Goal: Transaction & Acquisition: Purchase product/service

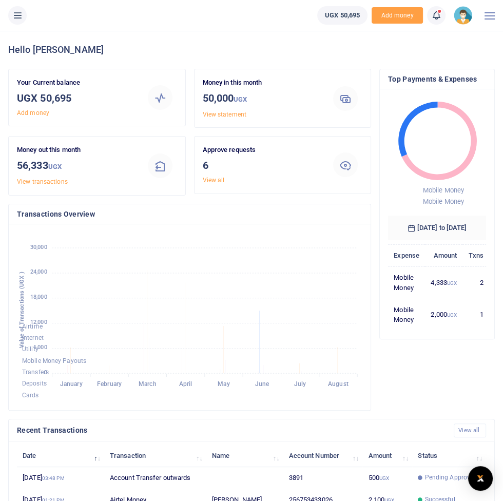
scroll to position [1, 0]
click at [19, 12] on icon at bounding box center [17, 15] width 10 height 11
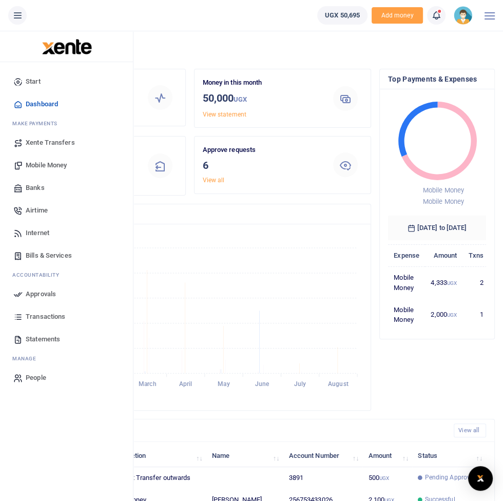
click at [34, 242] on link "Internet" at bounding box center [66, 233] width 117 height 23
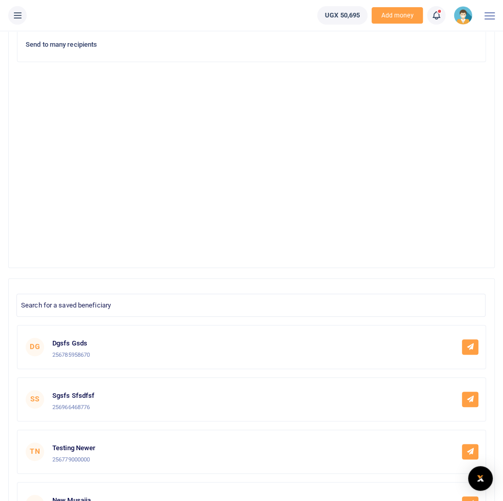
scroll to position [250, 0]
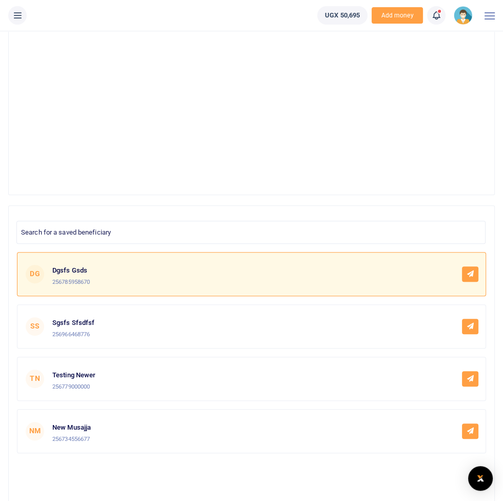
click at [369, 268] on div "DG Dgsfs Gsds 256785958670" at bounding box center [251, 274] width 468 height 43
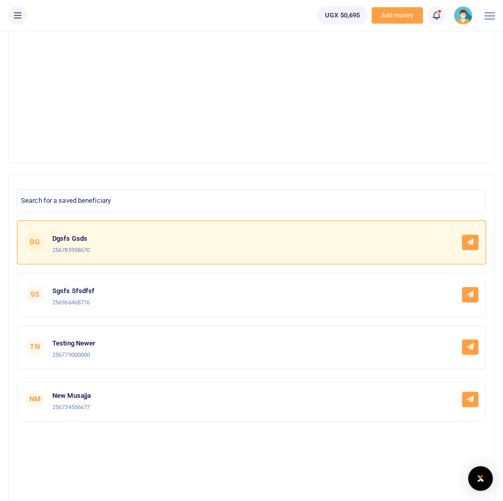
scroll to position [313, 0]
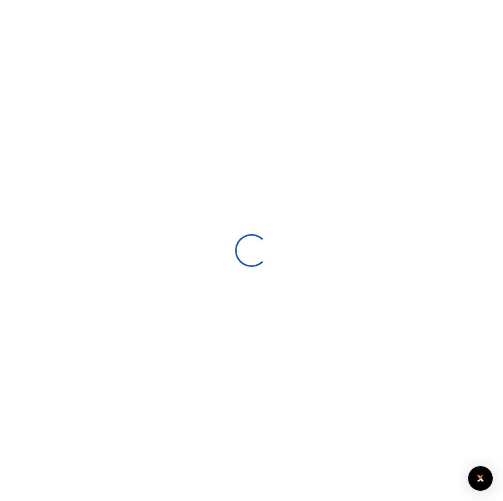
select select
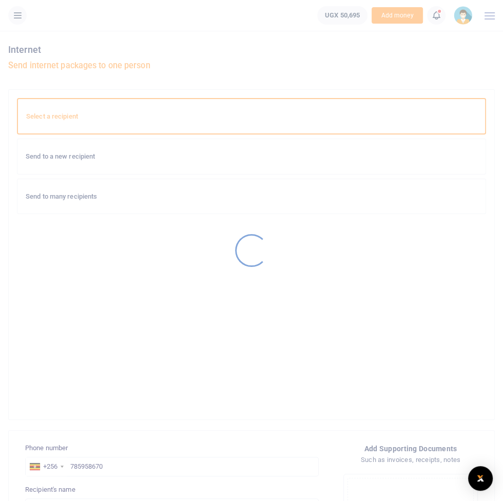
type input "Tuza John"
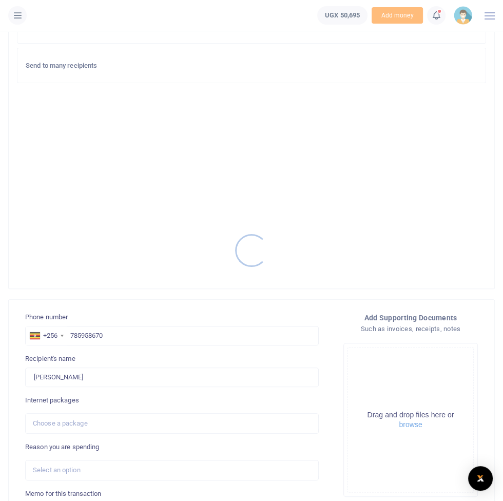
scroll to position [295, 0]
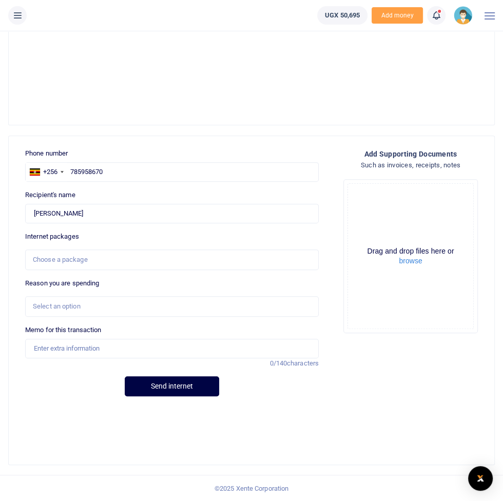
click at [288, 263] on div "Choose a package" at bounding box center [168, 260] width 271 height 10
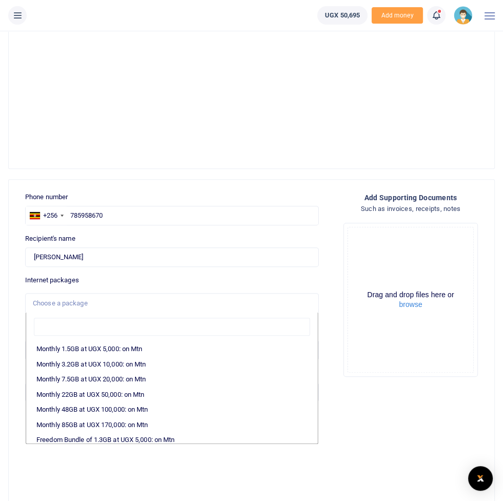
scroll to position [271, 0]
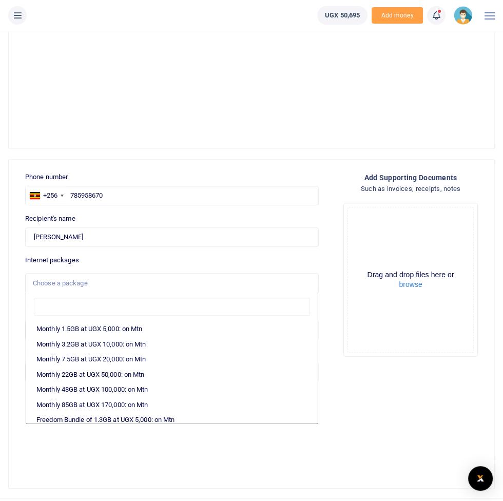
click at [275, 303] on input "search" at bounding box center [172, 307] width 276 height 18
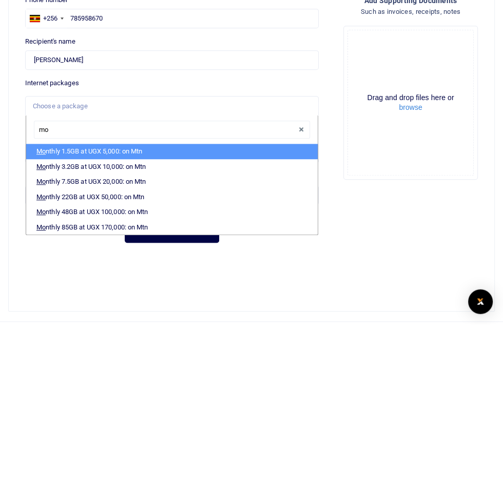
scroll to position [0, 0]
type input "month"
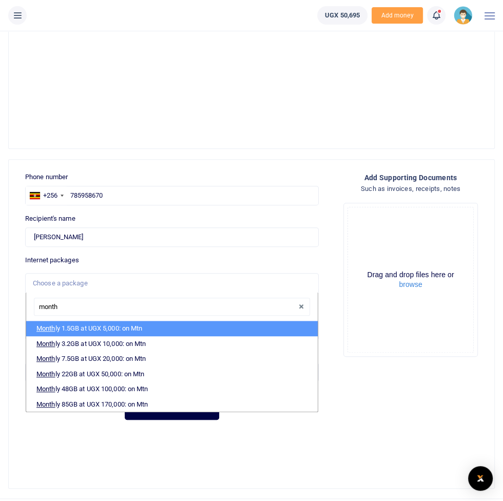
click at [291, 306] on input "month" at bounding box center [172, 307] width 276 height 18
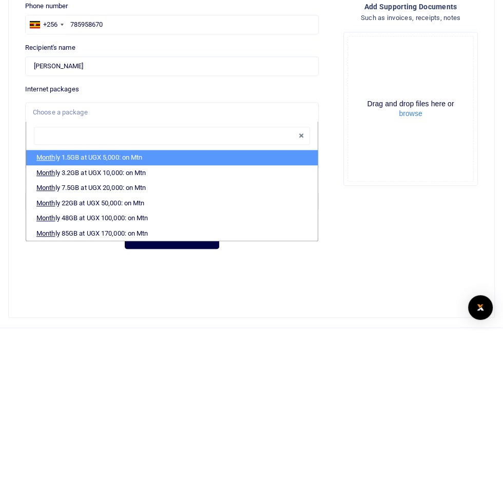
scroll to position [271, 0]
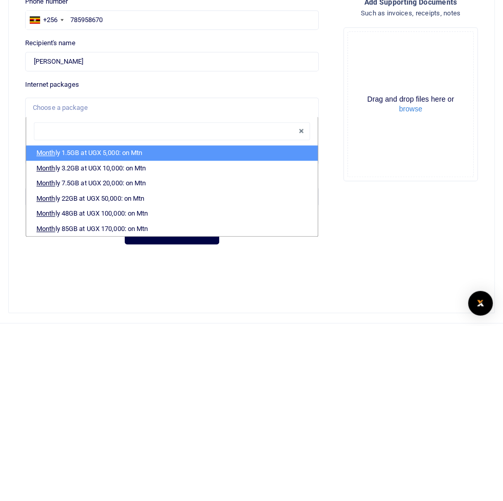
click at [307, 305] on input "search" at bounding box center [172, 307] width 276 height 18
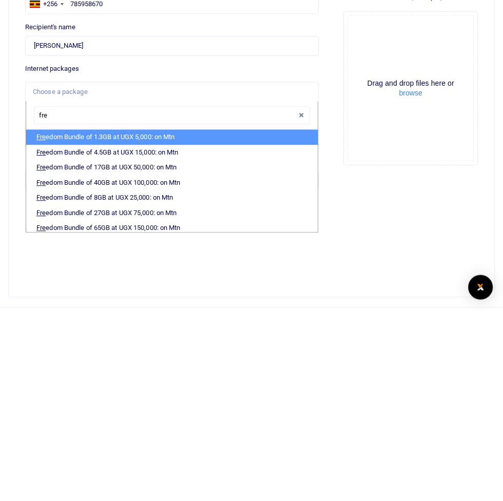
type input "free"
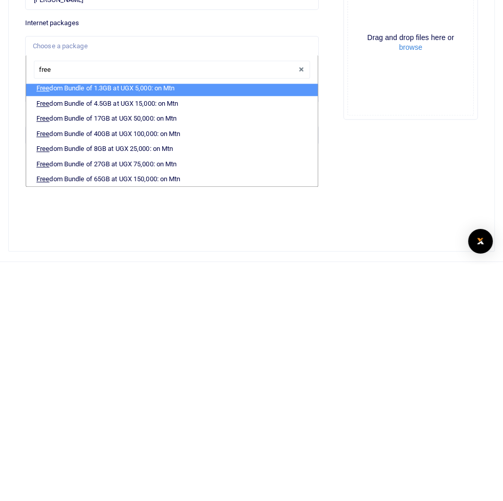
scroll to position [271, 0]
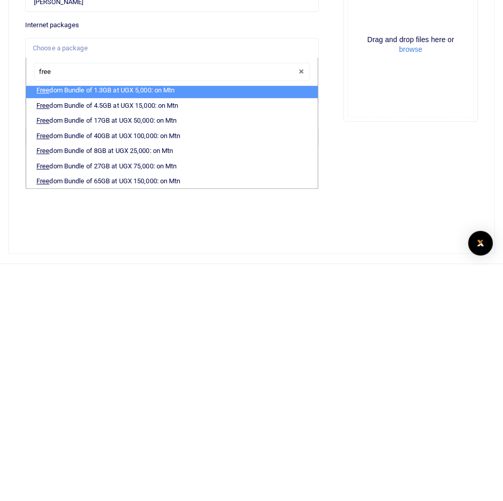
select select "CXpJYDqUGIMMdw3YXKilkHgDfDdQtk95lGs21rsV6myGH4PKNjvYcw=="
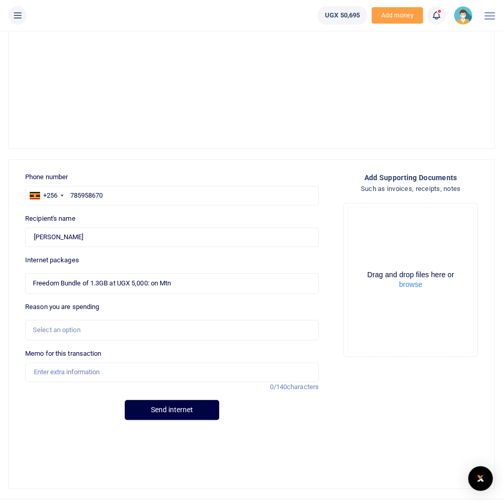
click at [277, 327] on div "Select an option" at bounding box center [168, 330] width 271 height 10
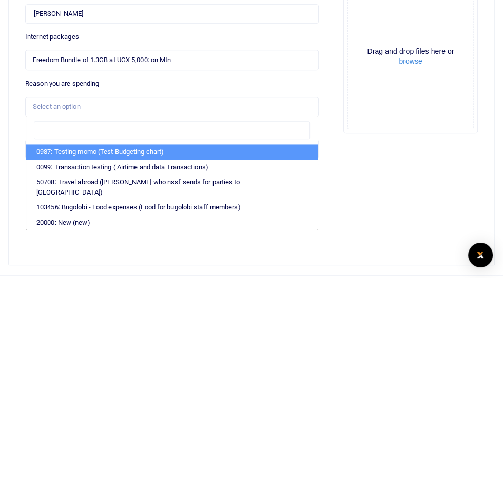
click at [450, 402] on div "Phone number +256 Uganda +256 785958670 Phone is required. Recipient's name Fou…" at bounding box center [252, 300] width 478 height 257
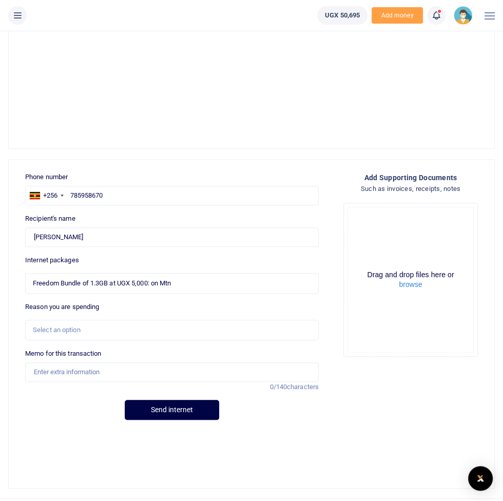
click at [283, 280] on span "Freedom Bundle of 1.3GB at UGX 5,000: on Mtn" at bounding box center [168, 283] width 271 height 10
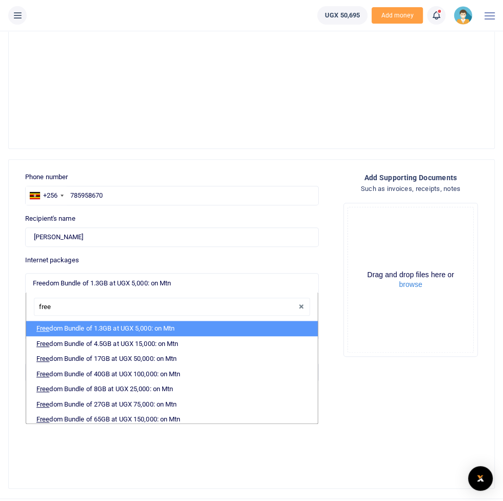
scroll to position [295, 0]
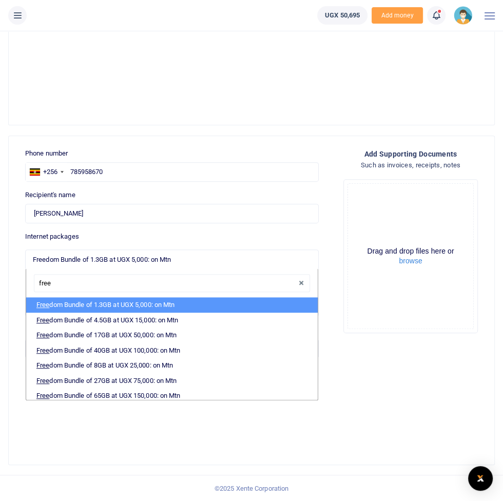
type input "free"
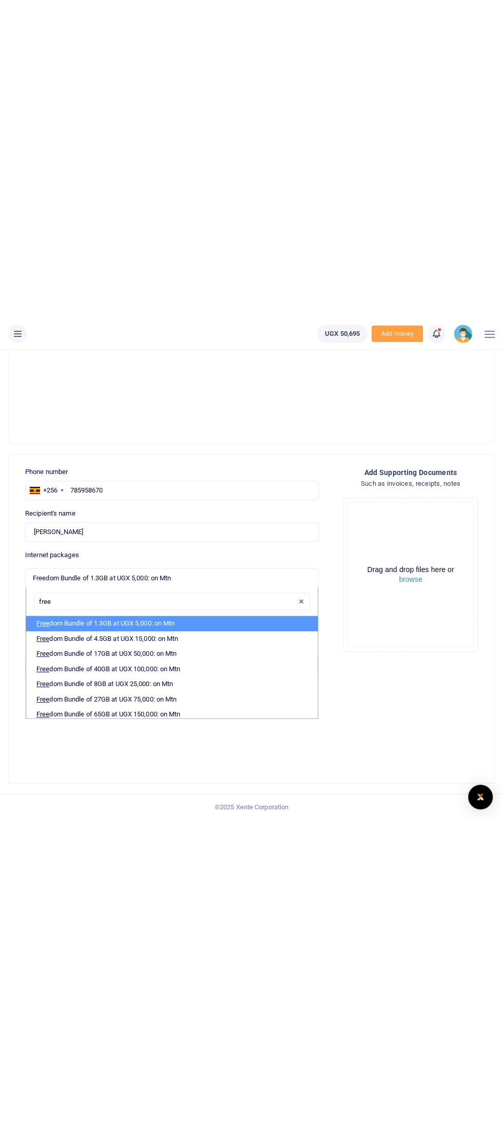
scroll to position [82, 0]
